Goal: Task Accomplishment & Management: Use online tool/utility

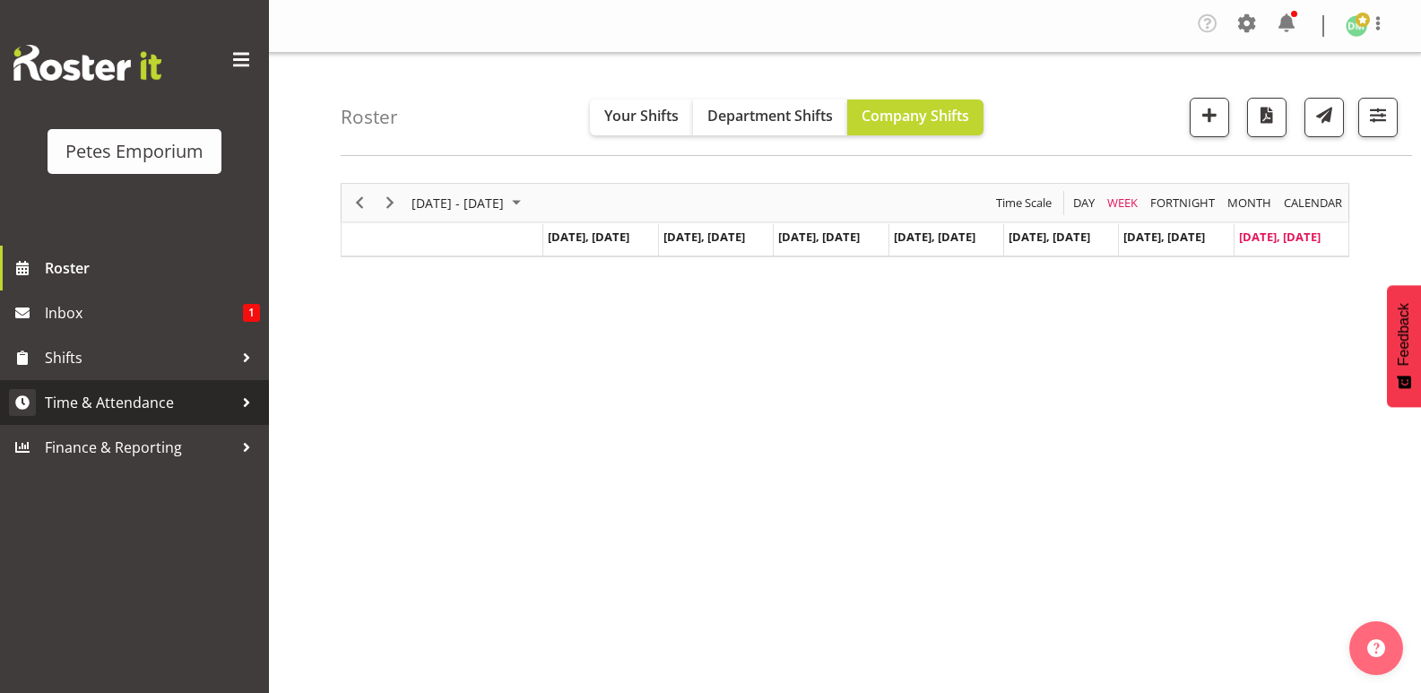
click at [151, 402] on span "Time & Attendance" at bounding box center [139, 402] width 188 height 27
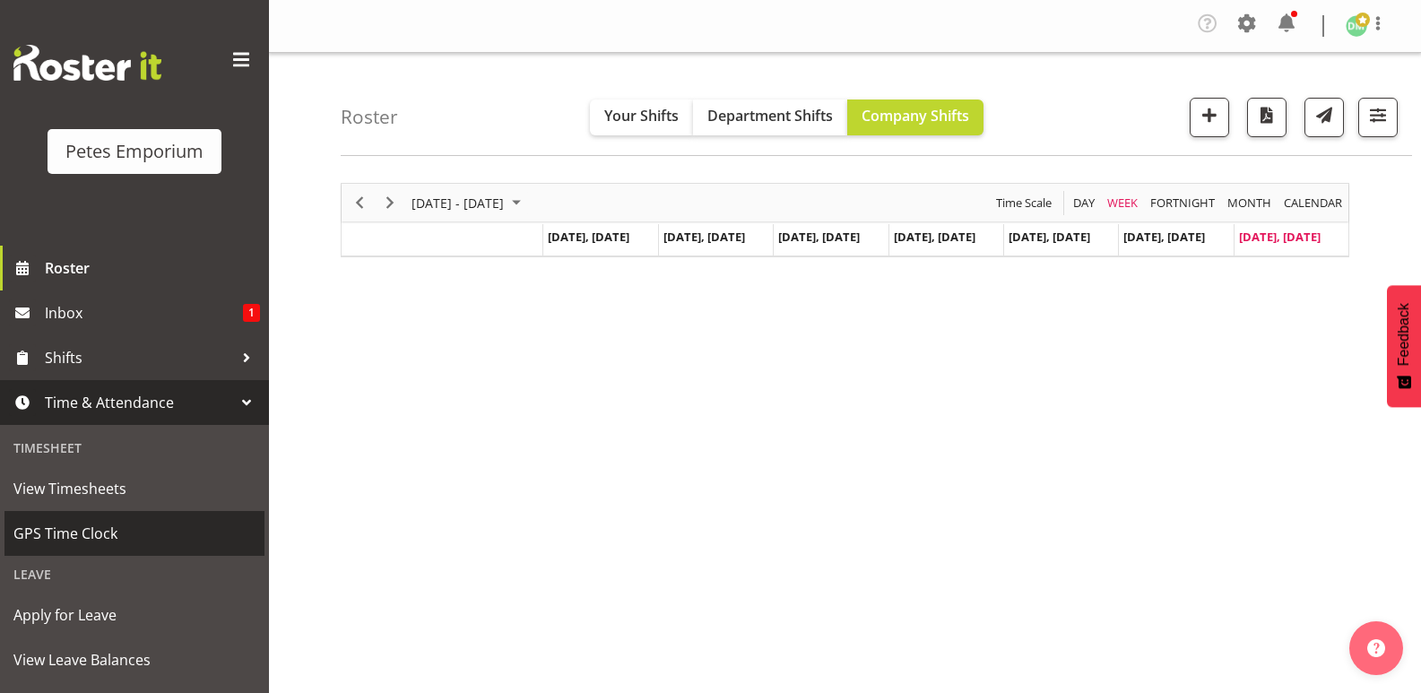
click at [96, 538] on span "GPS Time Clock" at bounding box center [134, 533] width 242 height 27
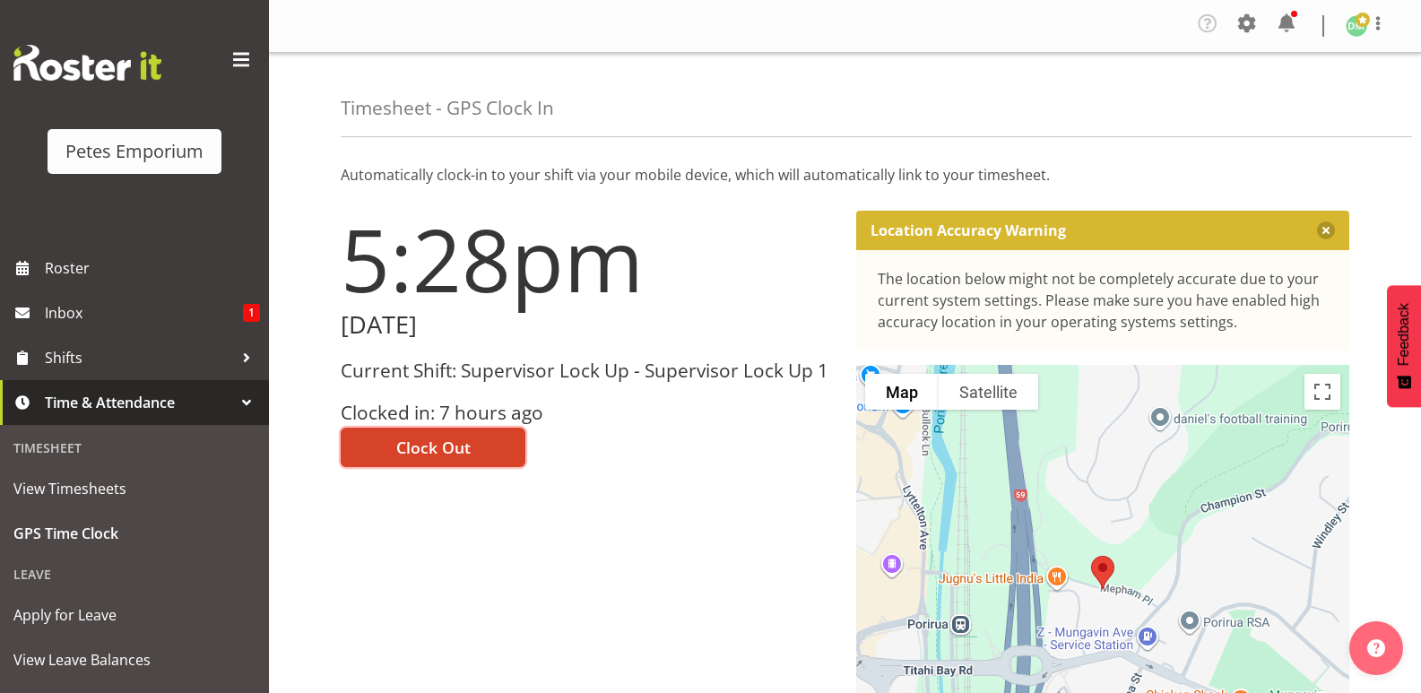
click at [446, 442] on span "Clock Out" at bounding box center [433, 447] width 74 height 23
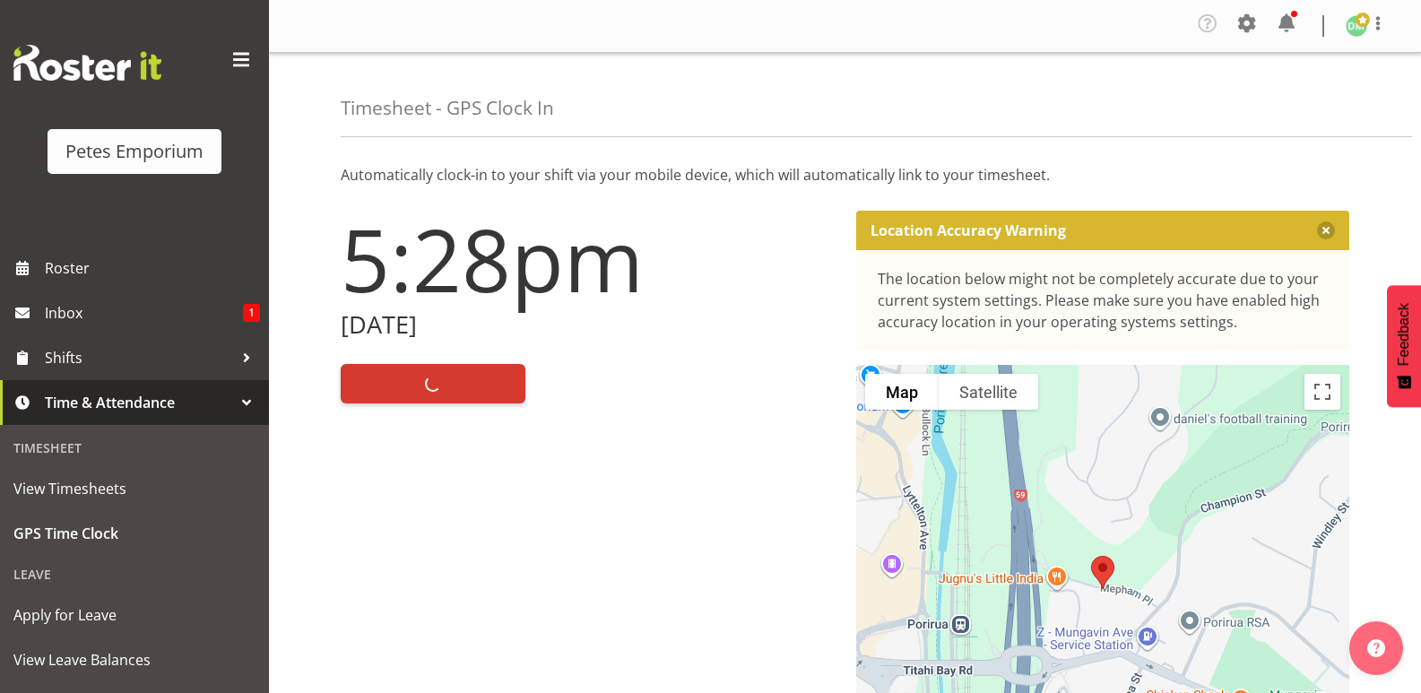
click at [1354, 22] on img at bounding box center [1356, 26] width 22 height 22
click at [1291, 106] on link "Log Out" at bounding box center [1302, 98] width 172 height 32
